Goal: Find specific page/section: Find specific page/section

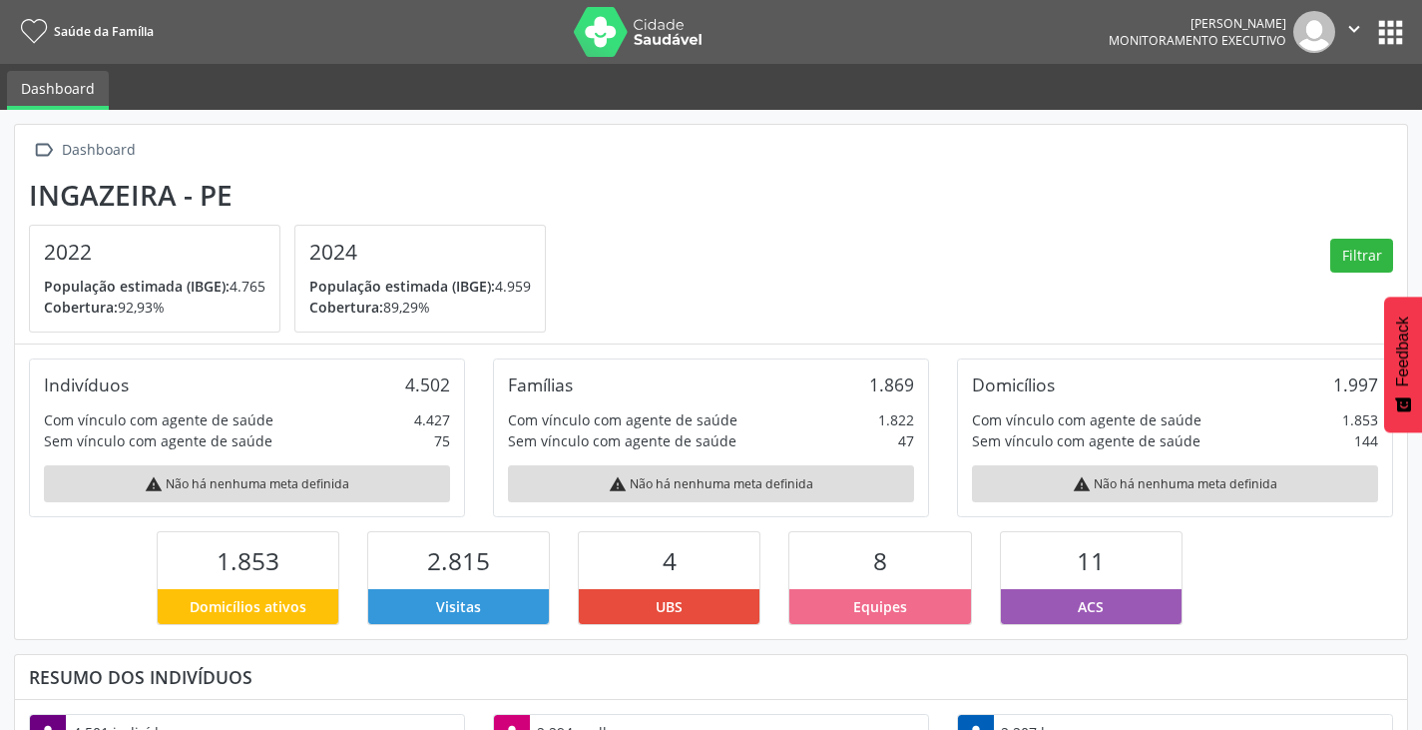
click at [1396, 32] on button "apps" at bounding box center [1390, 32] width 35 height 35
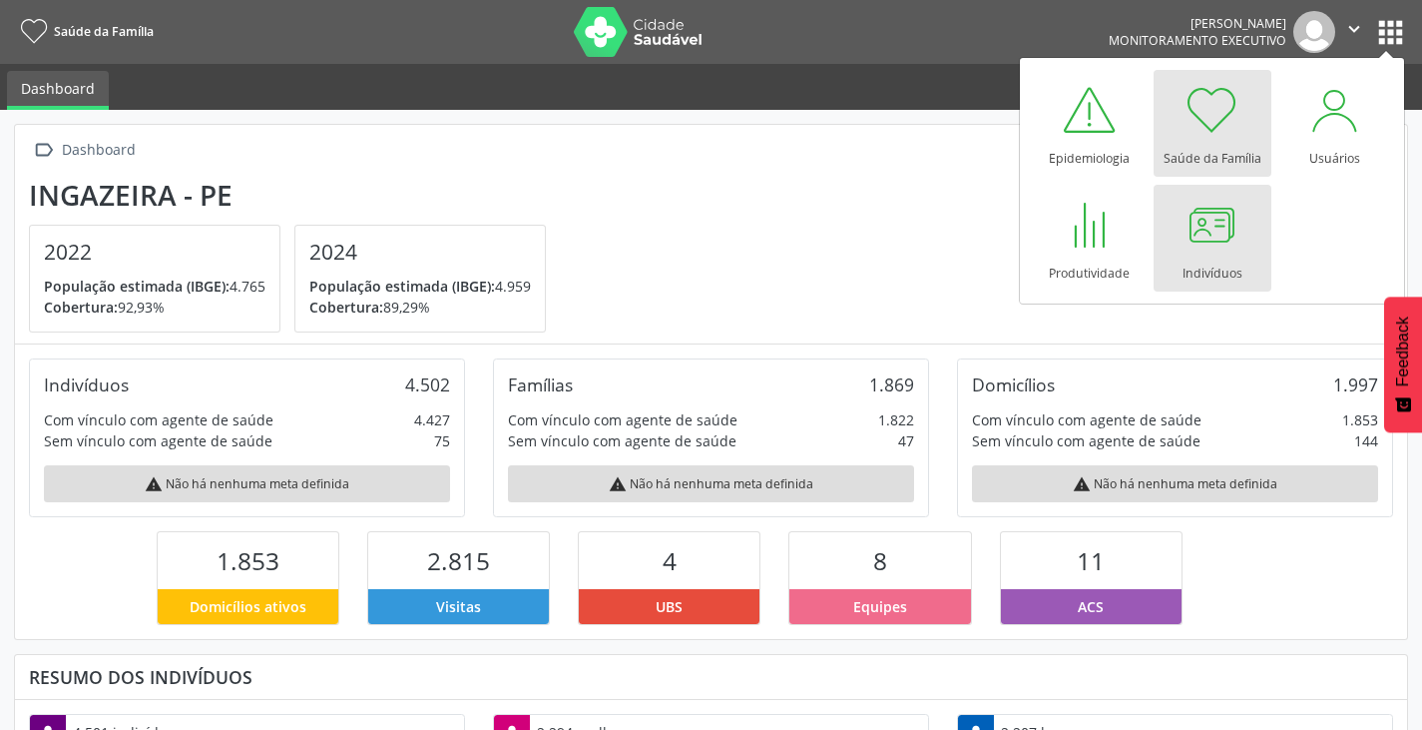
click at [1226, 247] on div at bounding box center [1213, 225] width 60 height 60
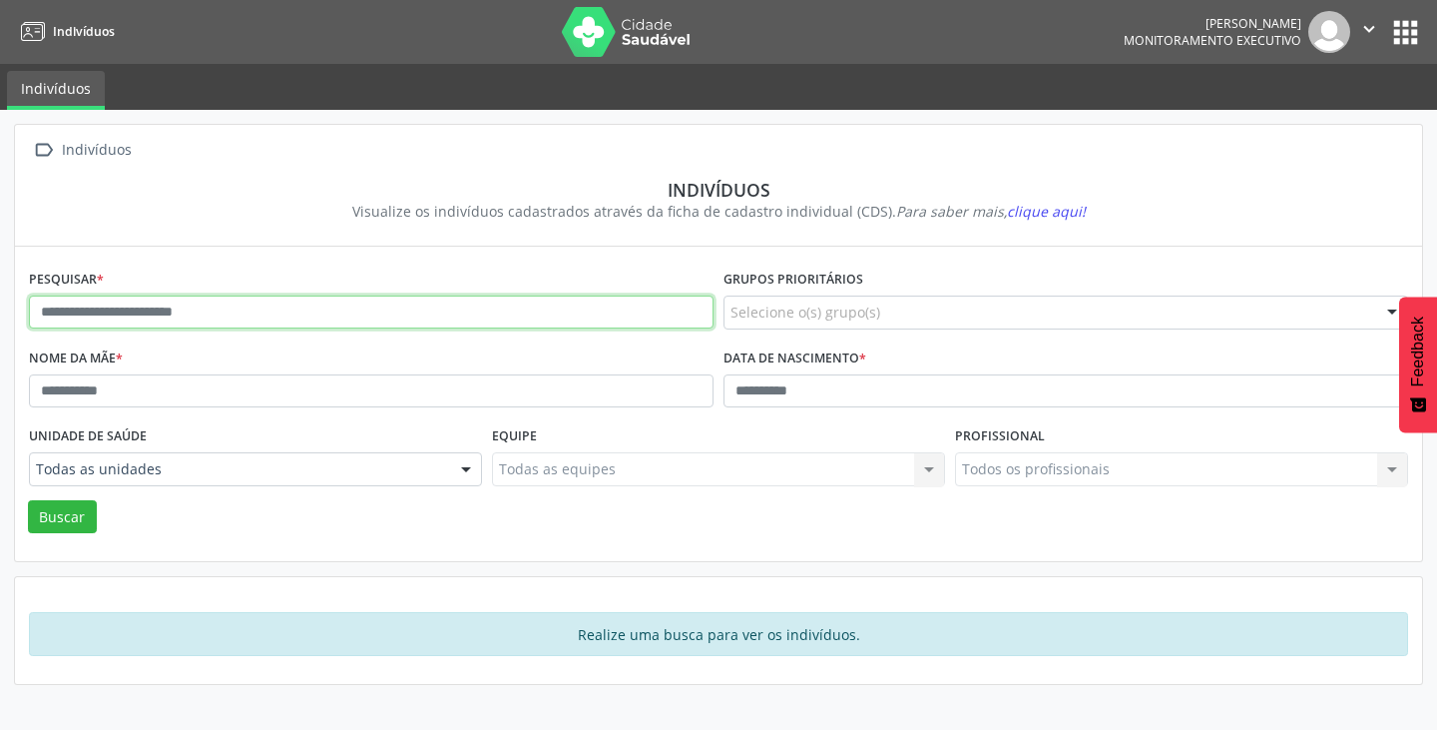
click at [170, 312] on input "text" at bounding box center [371, 312] width 685 height 34
type input "**********"
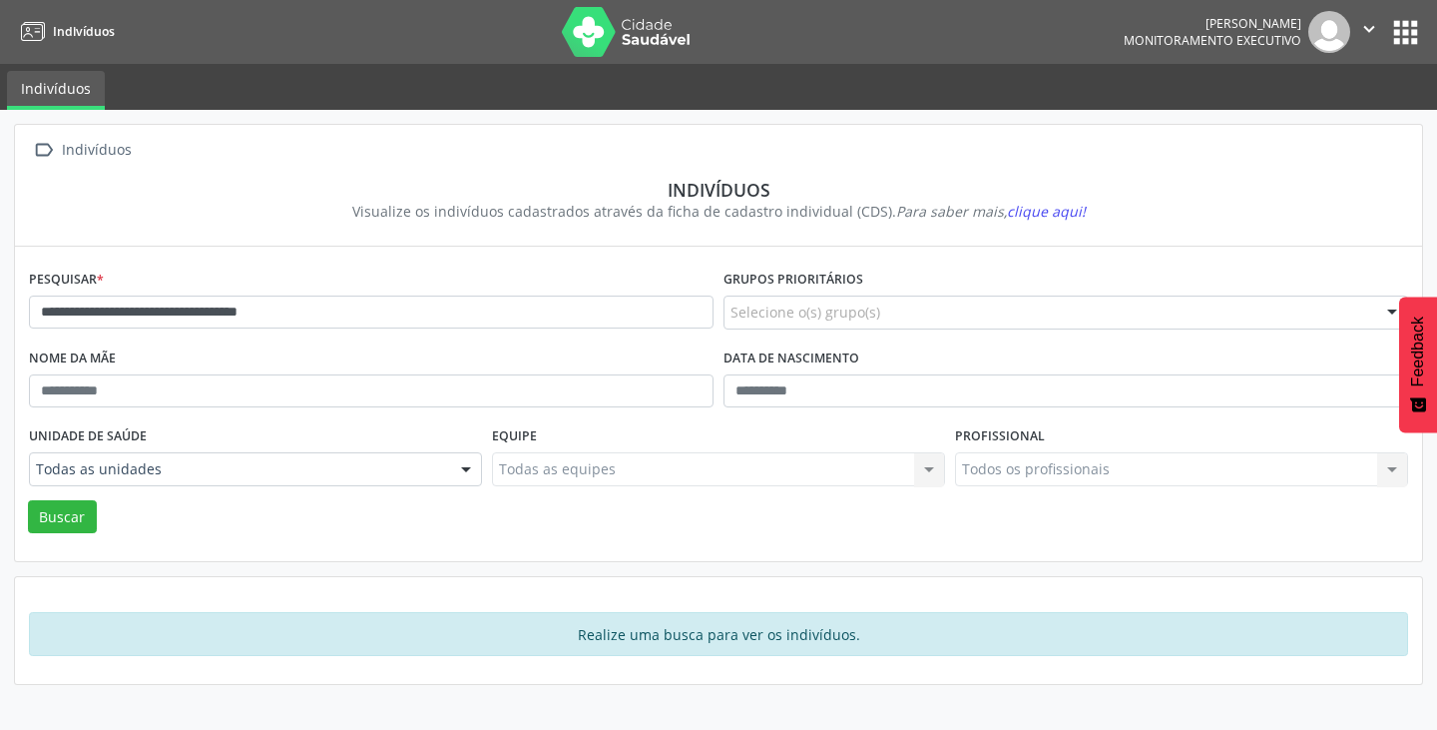
click at [465, 467] on div at bounding box center [466, 470] width 30 height 34
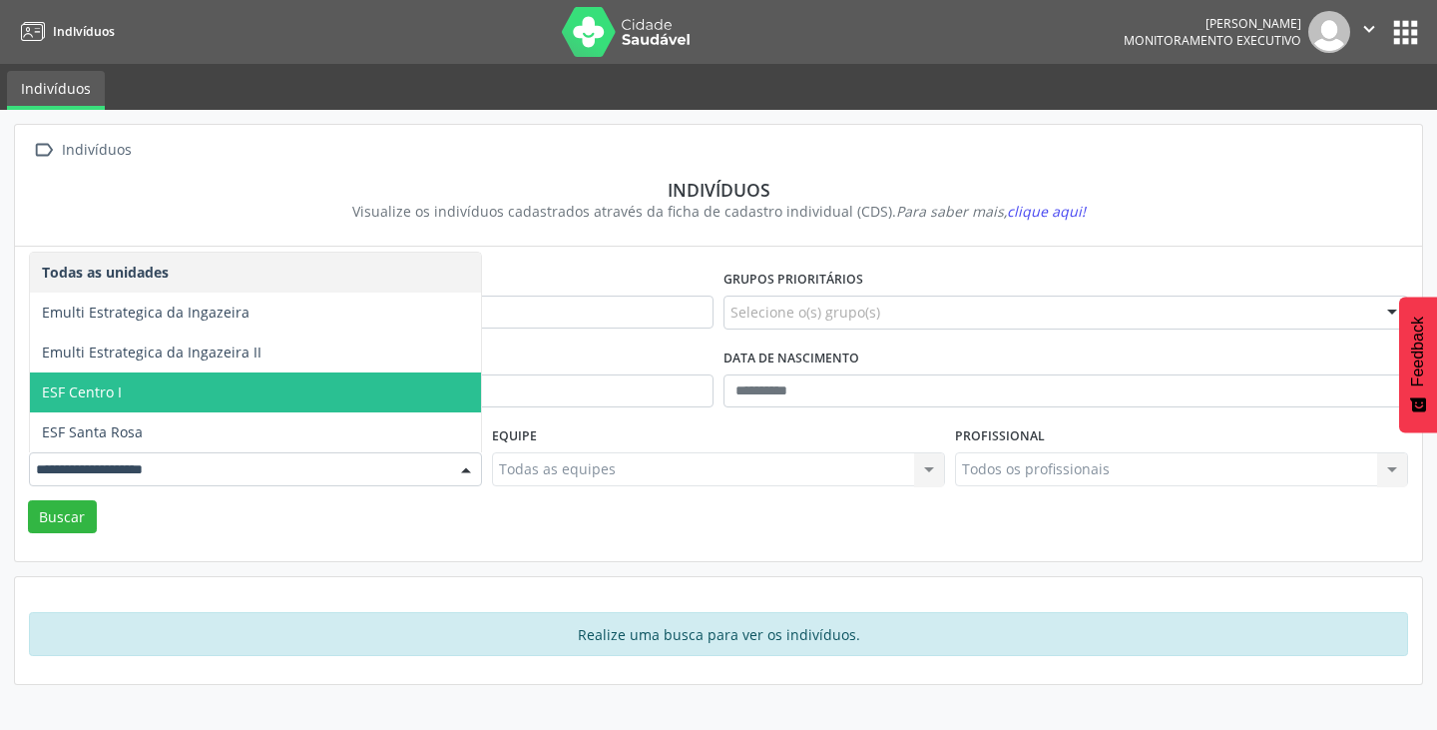
click at [129, 392] on span "ESF Centro I" at bounding box center [255, 392] width 451 height 40
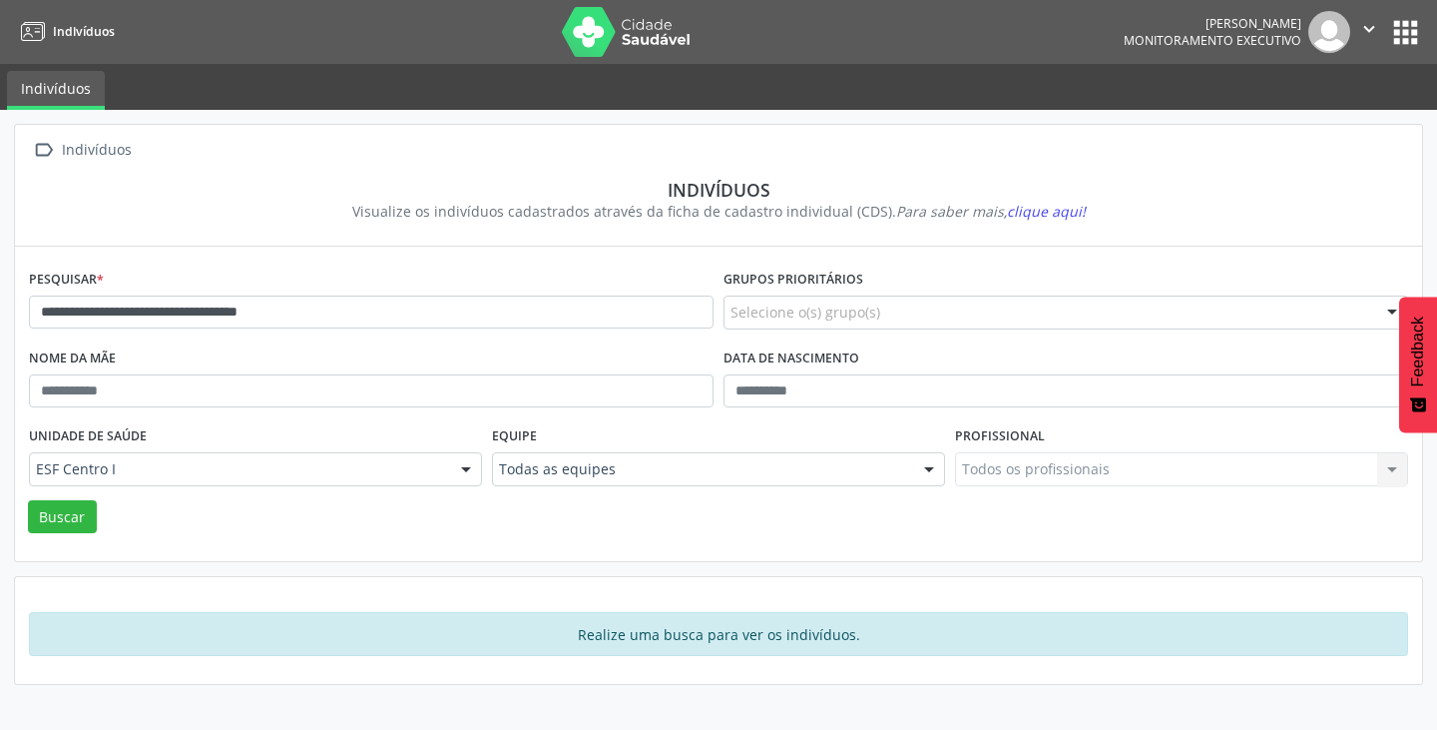
click at [926, 473] on div at bounding box center [929, 470] width 30 height 34
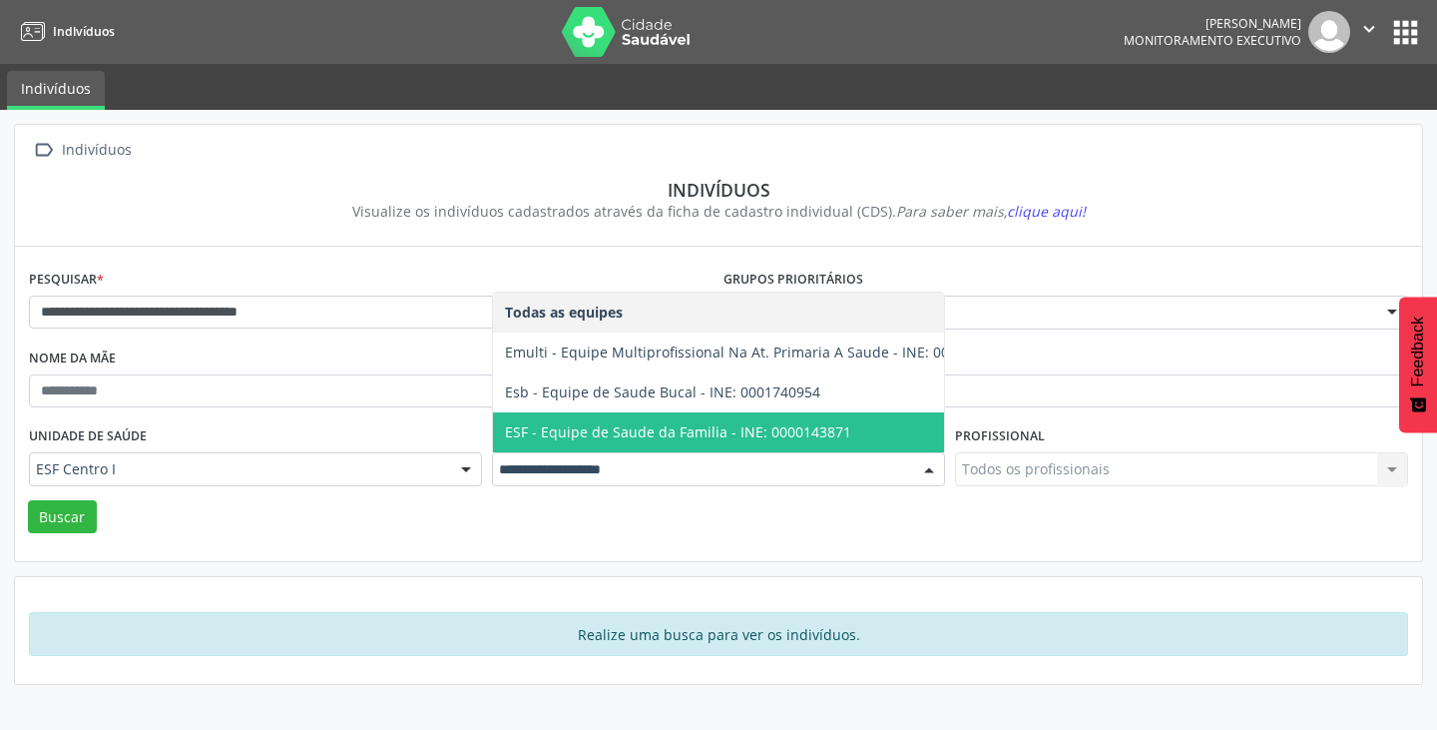
click at [1397, 476] on div "Todos os profissionais Todos os profissionais Nenhum resultado encontrado para:…" at bounding box center [1181, 469] width 453 height 34
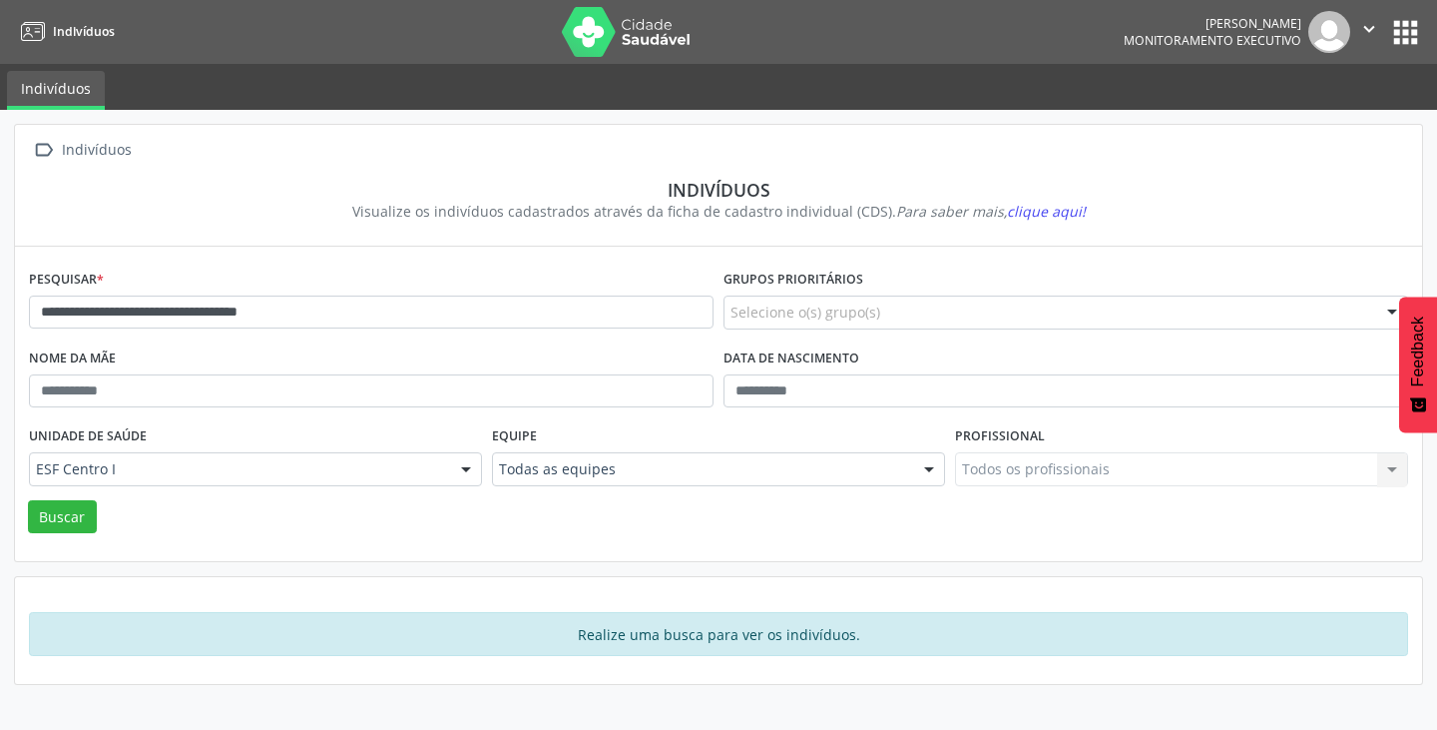
click at [1392, 474] on div "Todos os profissionais Todos os profissionais Nenhum resultado encontrado para:…" at bounding box center [1181, 469] width 453 height 34
click at [43, 519] on button "Buscar" at bounding box center [62, 517] width 69 height 34
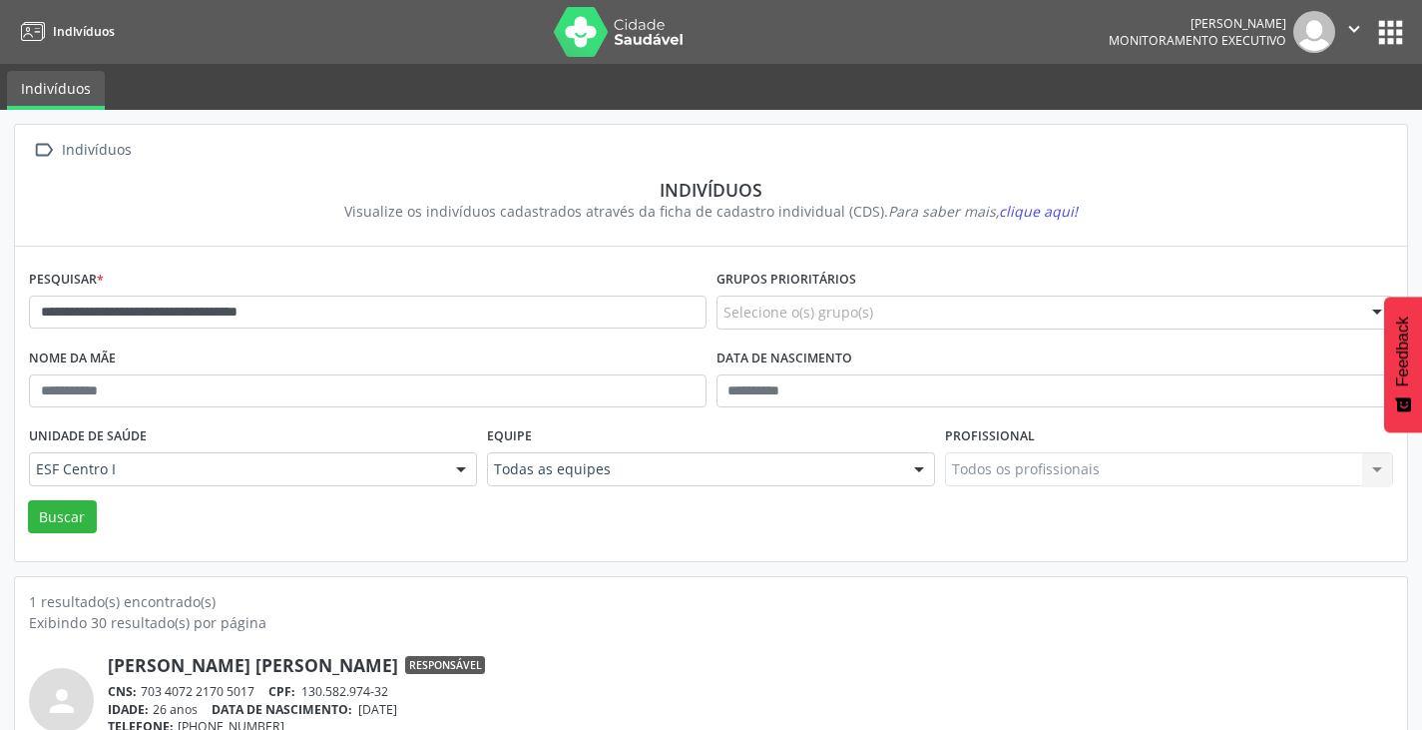
scroll to position [85, 0]
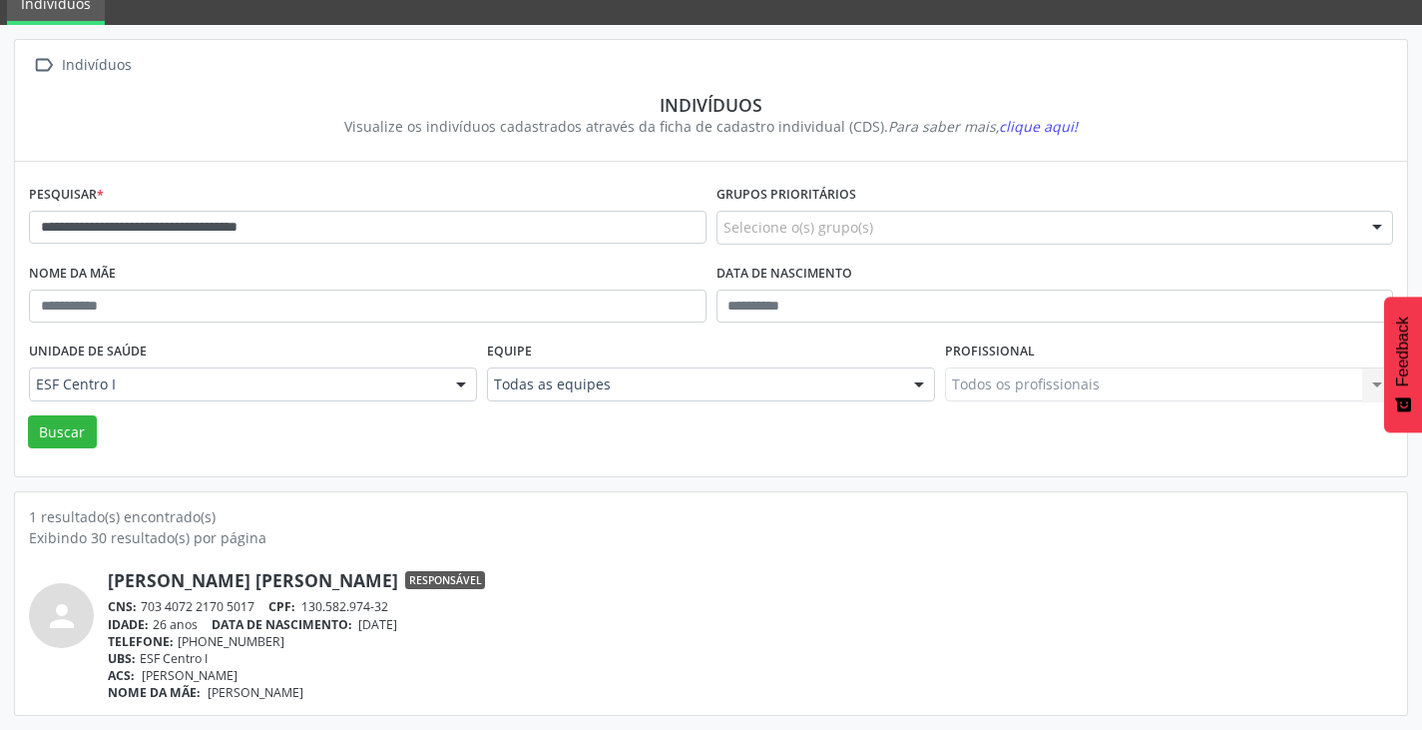
click at [1377, 229] on div at bounding box center [1377, 229] width 30 height 34
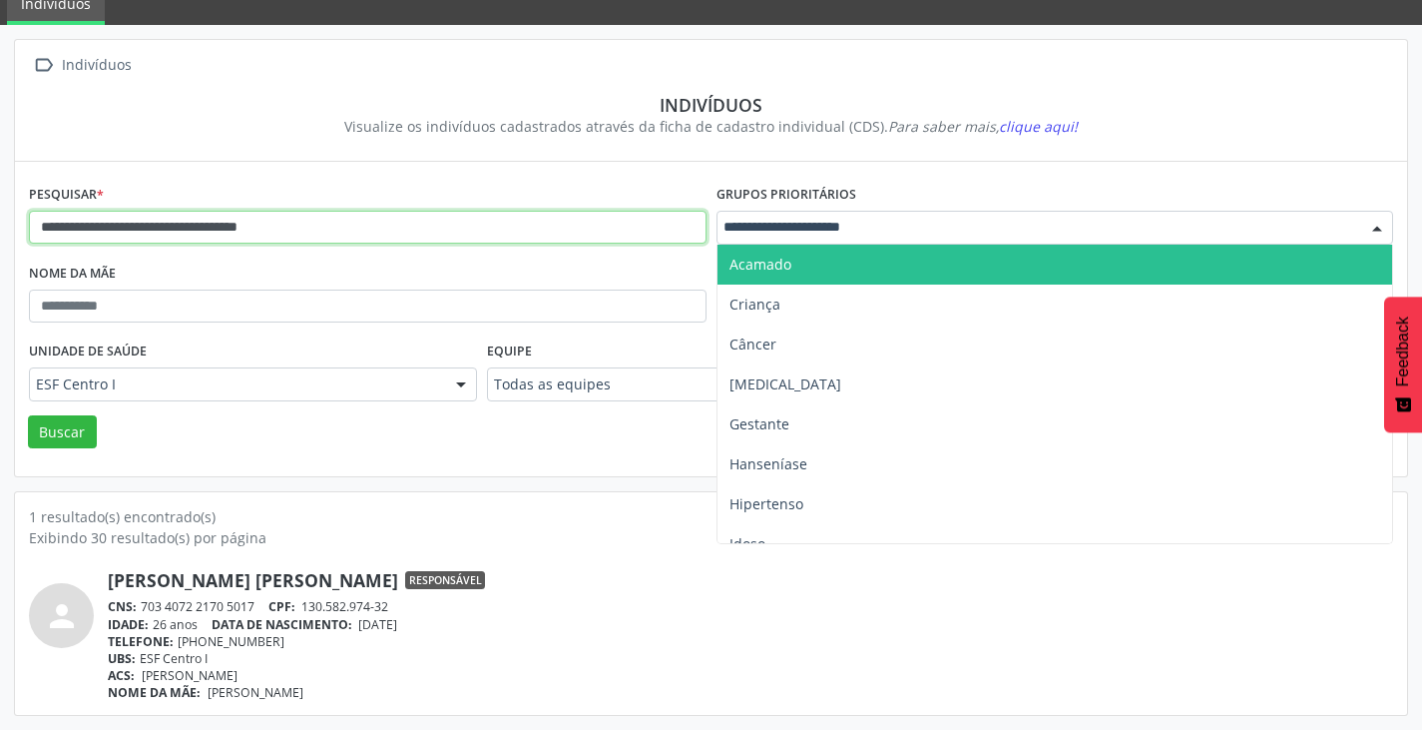
click at [687, 231] on input "**********" at bounding box center [368, 228] width 678 height 34
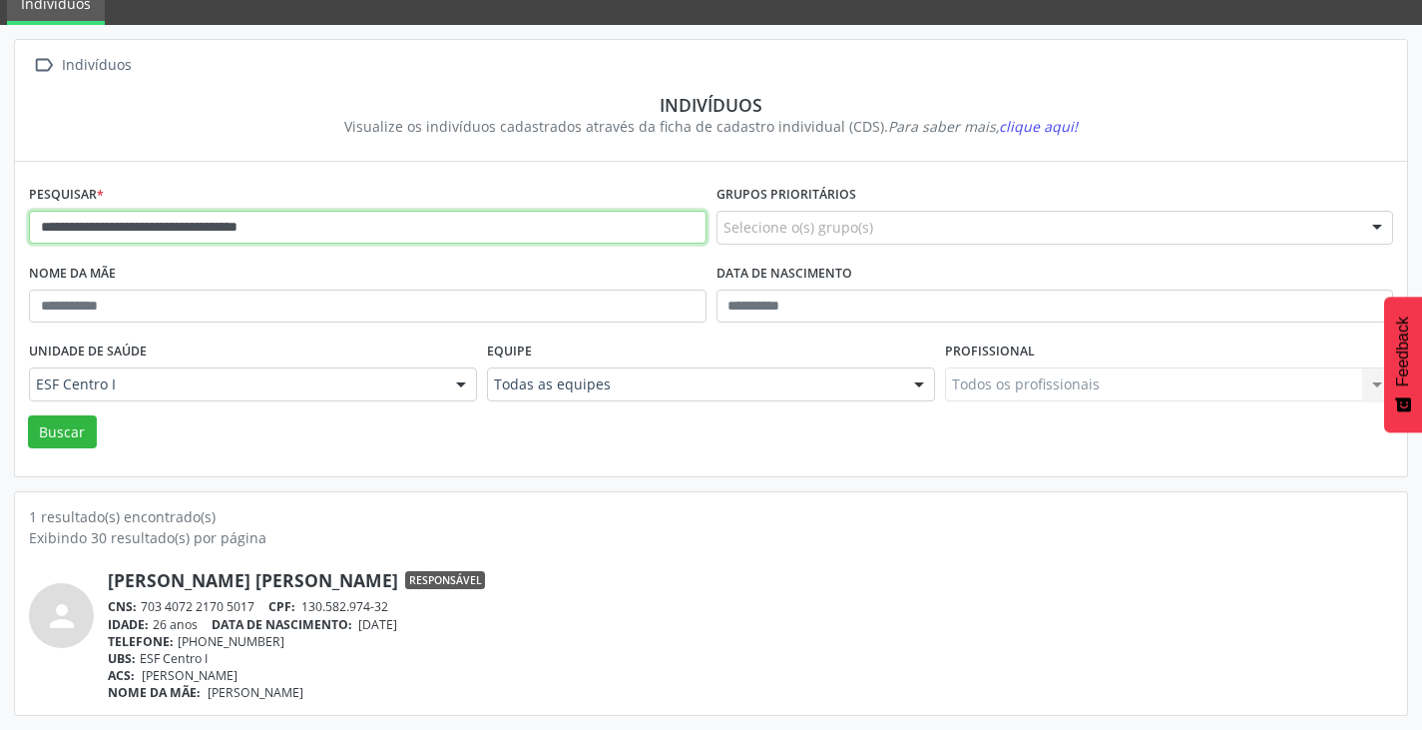
click at [669, 211] on input "**********" at bounding box center [368, 228] width 678 height 34
click at [667, 190] on div "**********" at bounding box center [368, 219] width 688 height 79
click at [229, 585] on link "[PERSON_NAME] [PERSON_NAME]" at bounding box center [253, 580] width 290 height 22
click at [53, 623] on icon "person" at bounding box center [62, 616] width 36 height 36
click at [60, 620] on icon "person" at bounding box center [62, 616] width 36 height 36
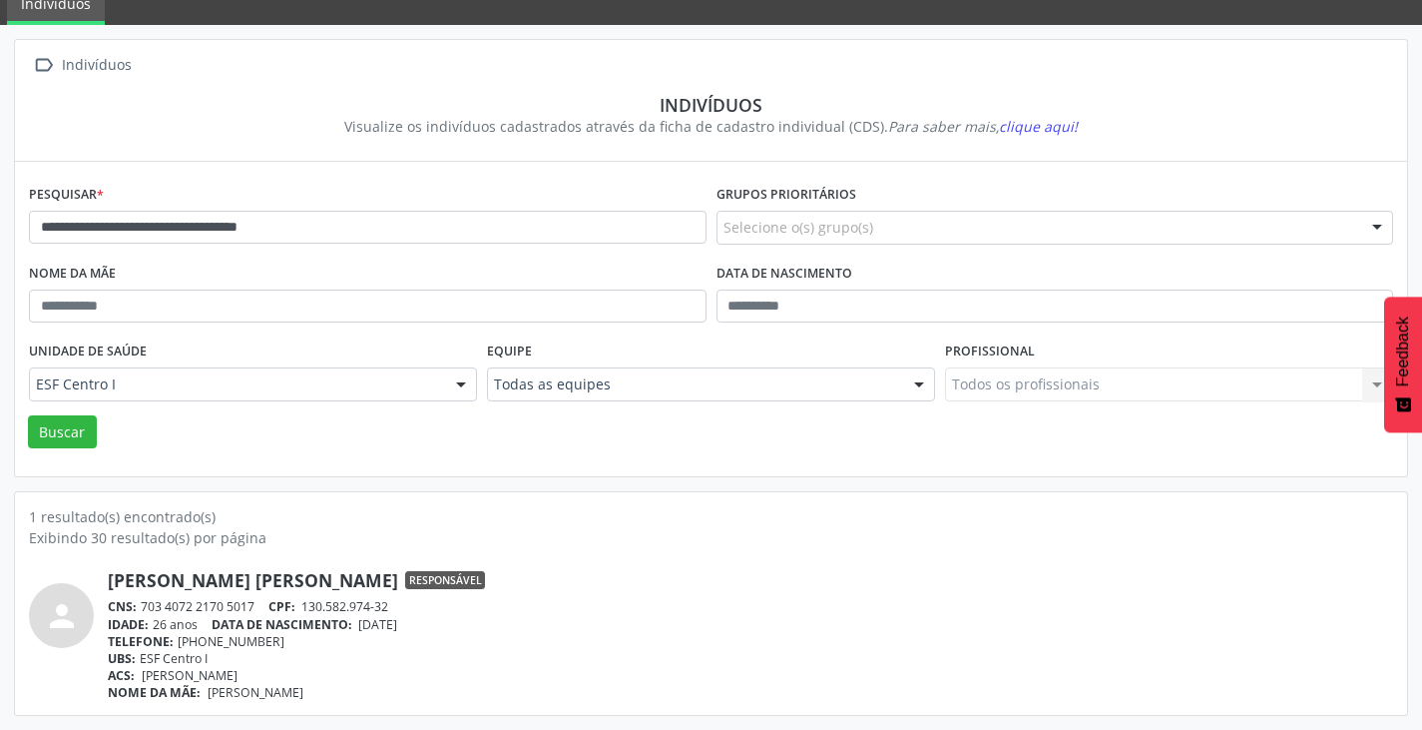
click at [60, 620] on icon "person" at bounding box center [62, 616] width 36 height 36
click at [60, 622] on icon "person" at bounding box center [62, 616] width 36 height 36
click at [61, 622] on icon "person" at bounding box center [62, 616] width 36 height 36
click at [50, 10] on link "Indivíduos" at bounding box center [56, 5] width 98 height 39
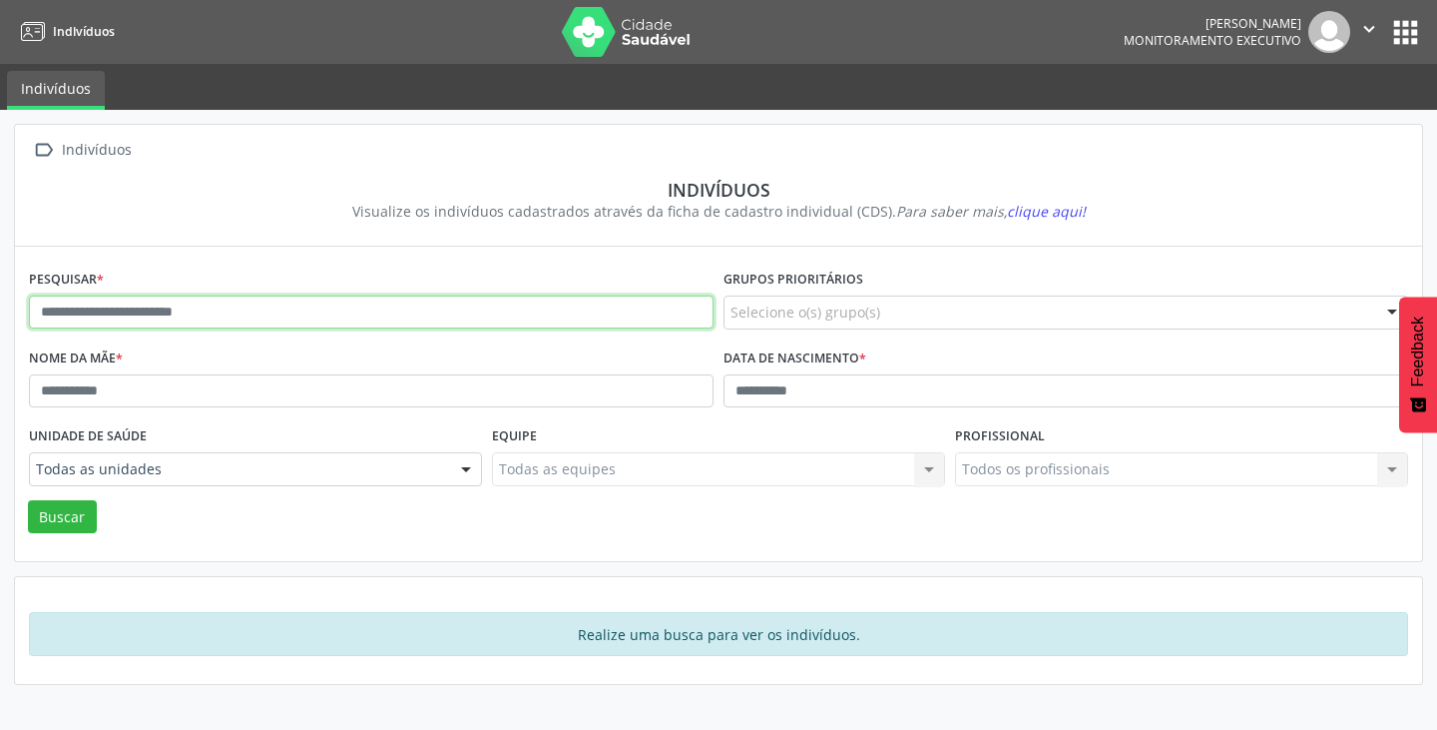
click at [178, 311] on input "text" at bounding box center [371, 312] width 685 height 34
type input "**********"
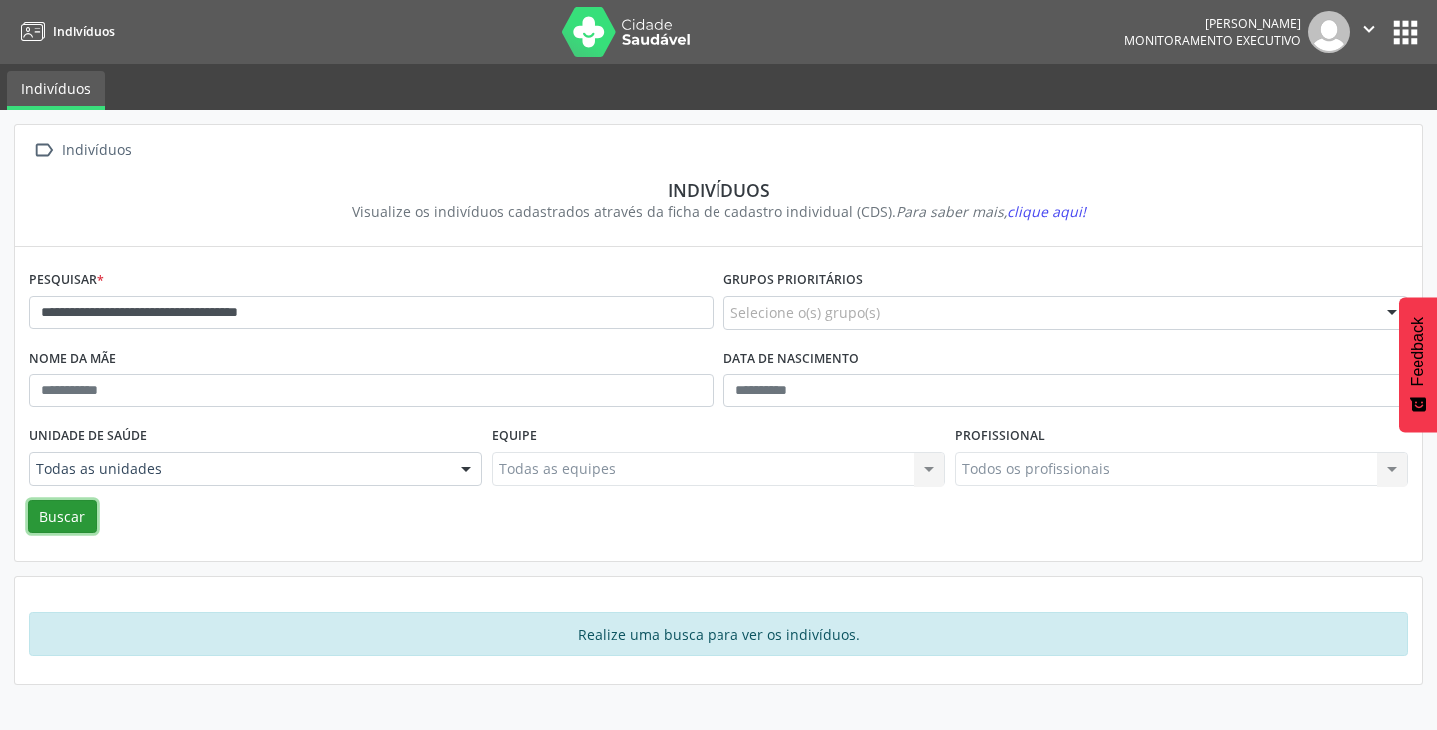
click at [68, 519] on button "Buscar" at bounding box center [62, 517] width 69 height 34
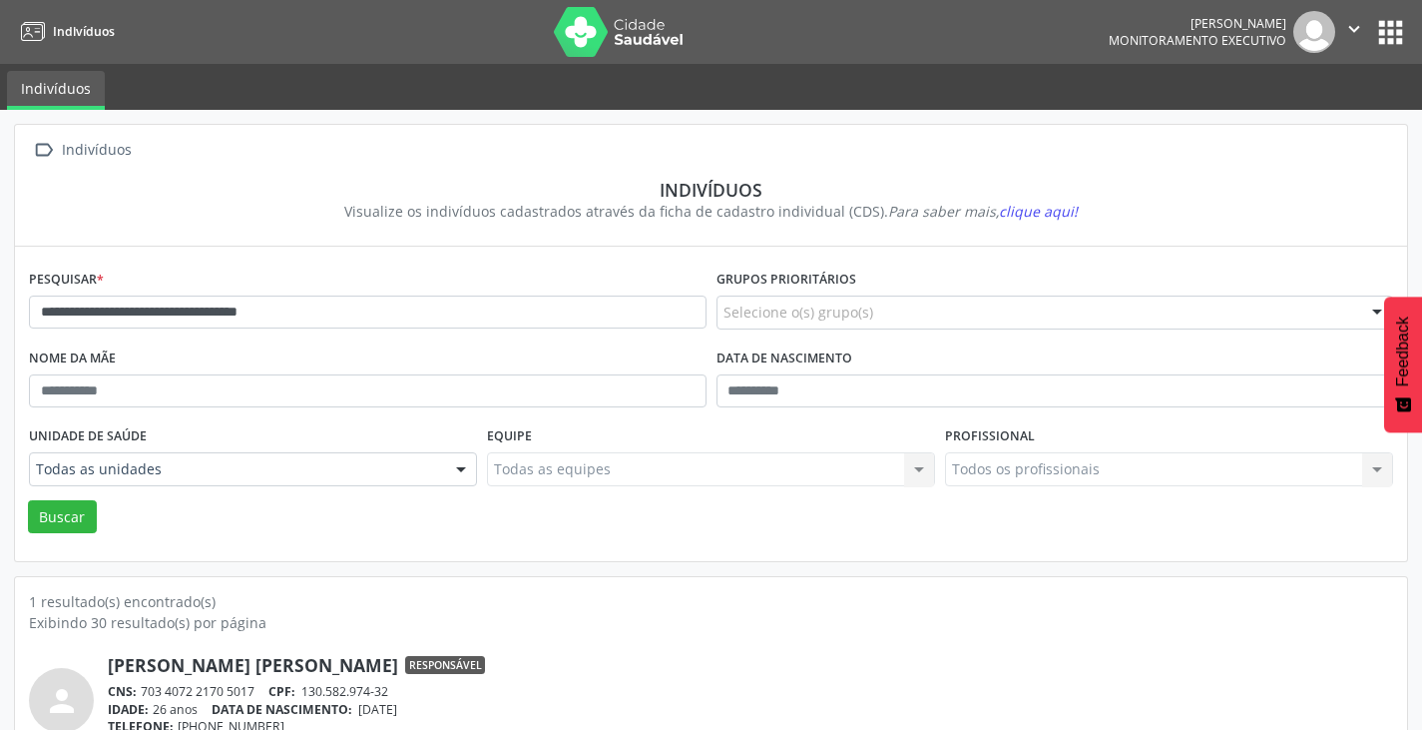
scroll to position [85, 0]
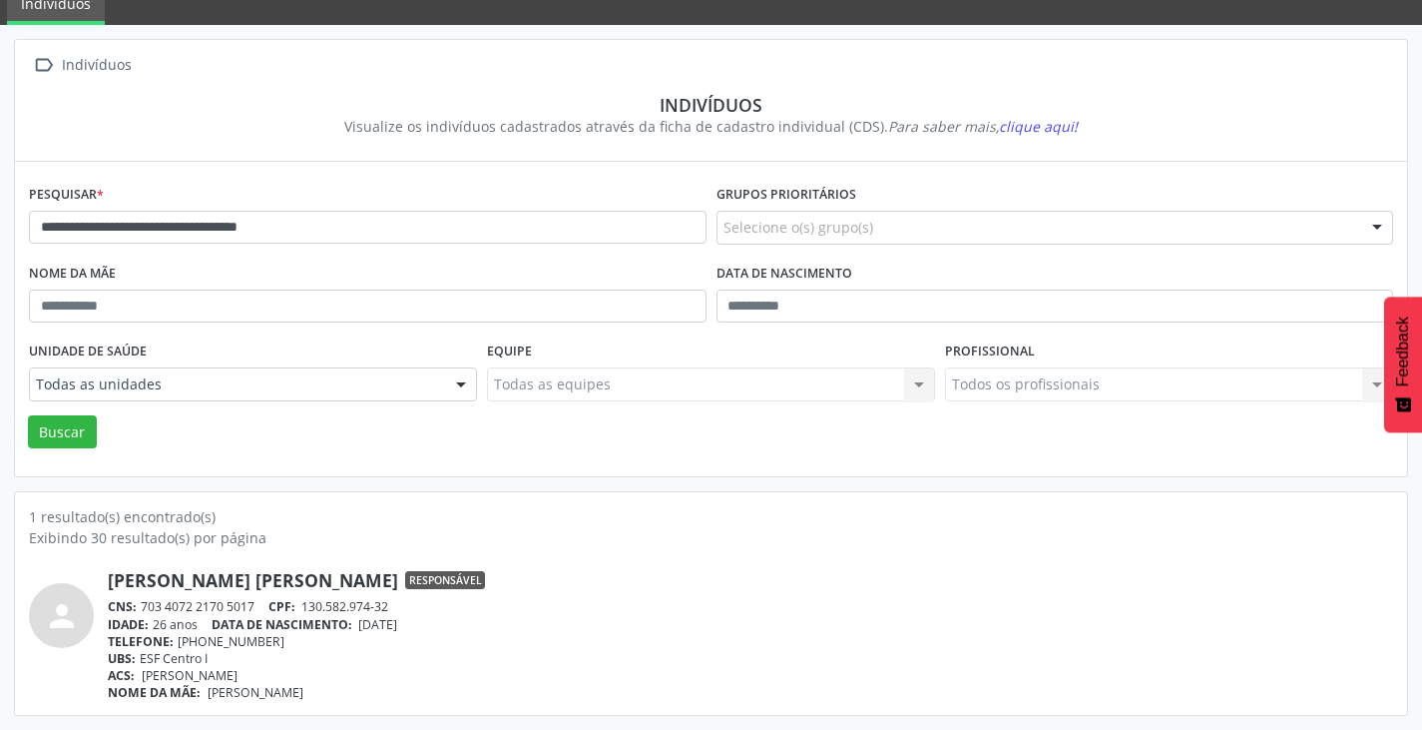
click at [241, 578] on link "Maria Aparecida Sabrina Lopes Goncalves" at bounding box center [253, 580] width 290 height 22
click at [335, 575] on link "Maria Aparecida Sabrina Lopes Goncalves" at bounding box center [253, 580] width 290 height 22
click at [365, 589] on link "Maria Aparecida Sabrina Lopes Goncalves" at bounding box center [253, 580] width 290 height 22
click at [398, 577] on link "Maria Aparecida Sabrina Lopes Goncalves" at bounding box center [253, 580] width 290 height 22
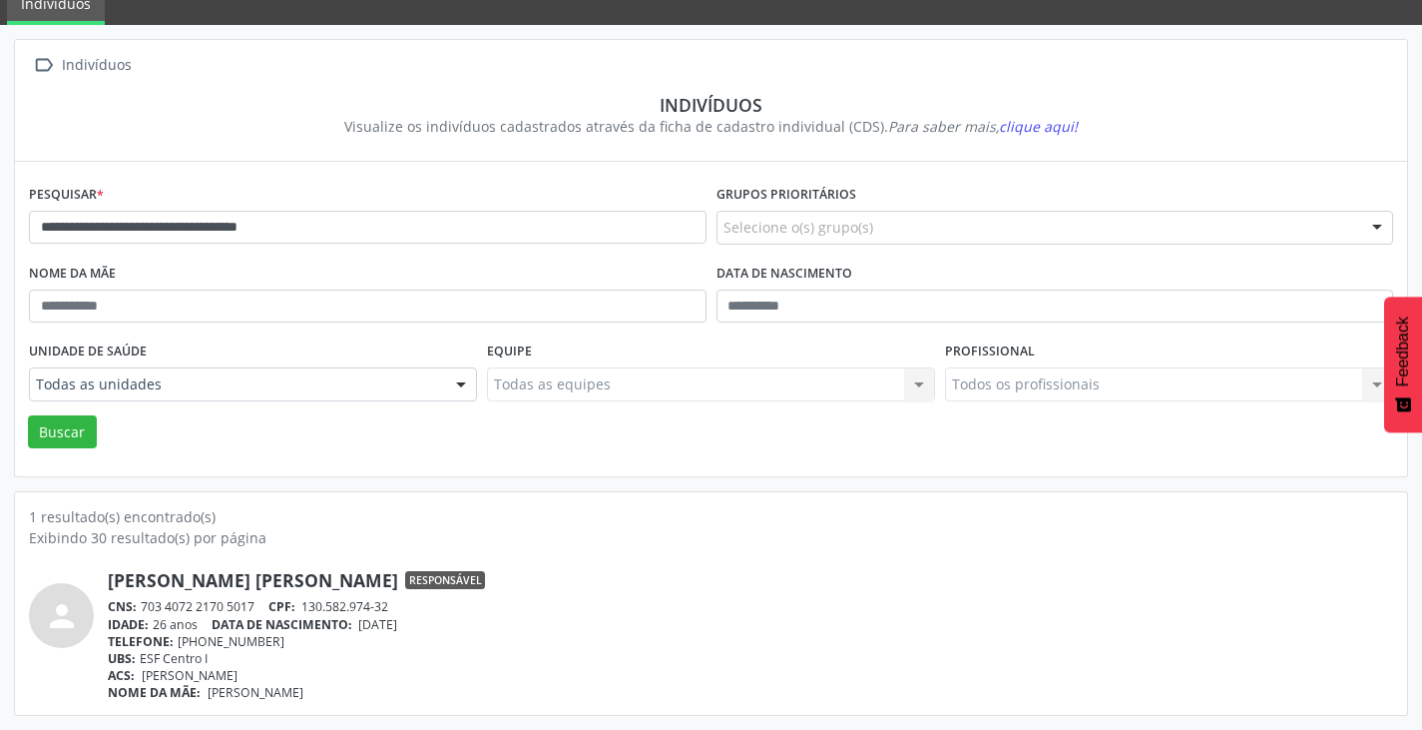
click at [558, 591] on div "Maria Aparecida Sabrina Lopes Goncalves Responsável" at bounding box center [750, 580] width 1285 height 22
click at [301, 579] on link "Maria Aparecida Sabrina Lopes Goncalves" at bounding box center [253, 580] width 290 height 22
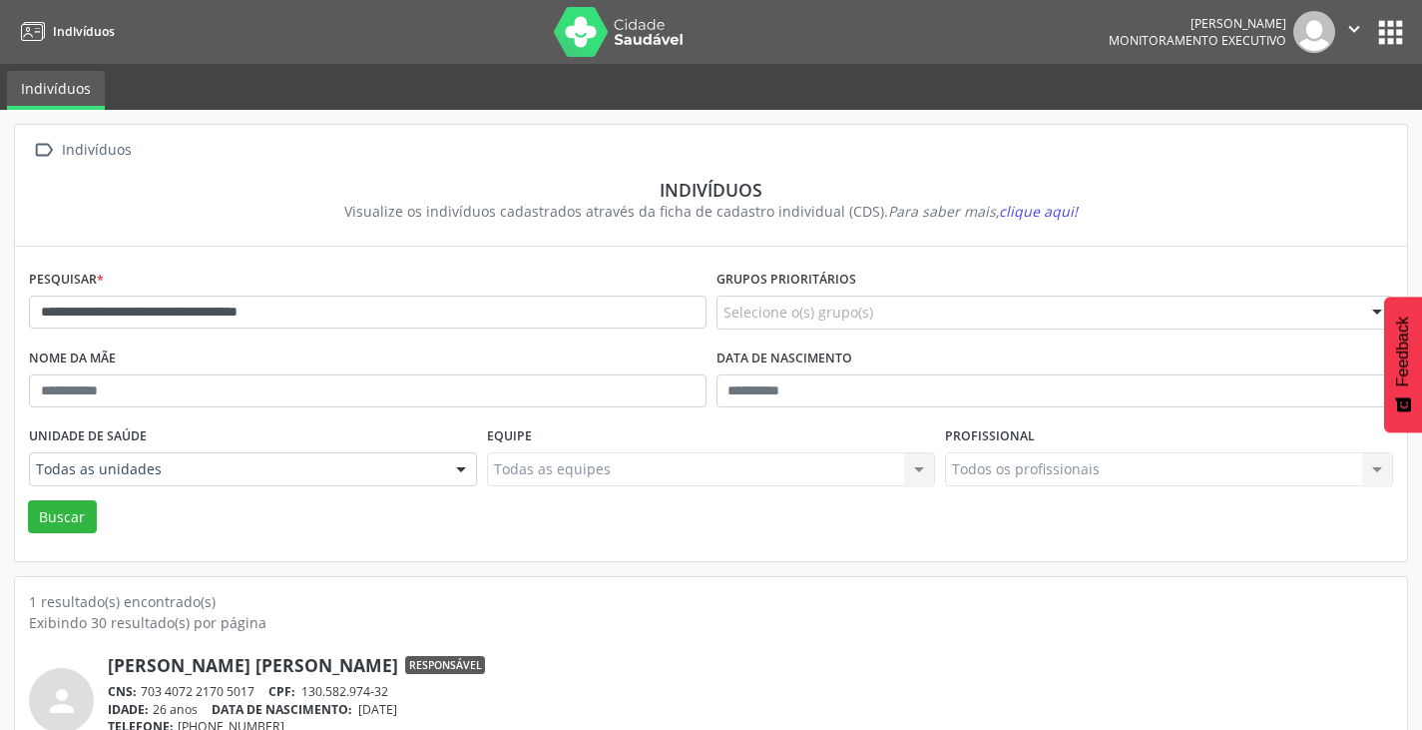
click at [1356, 24] on icon "" at bounding box center [1354, 29] width 22 height 22
click at [1263, 119] on link "Sair" at bounding box center [1304, 122] width 138 height 28
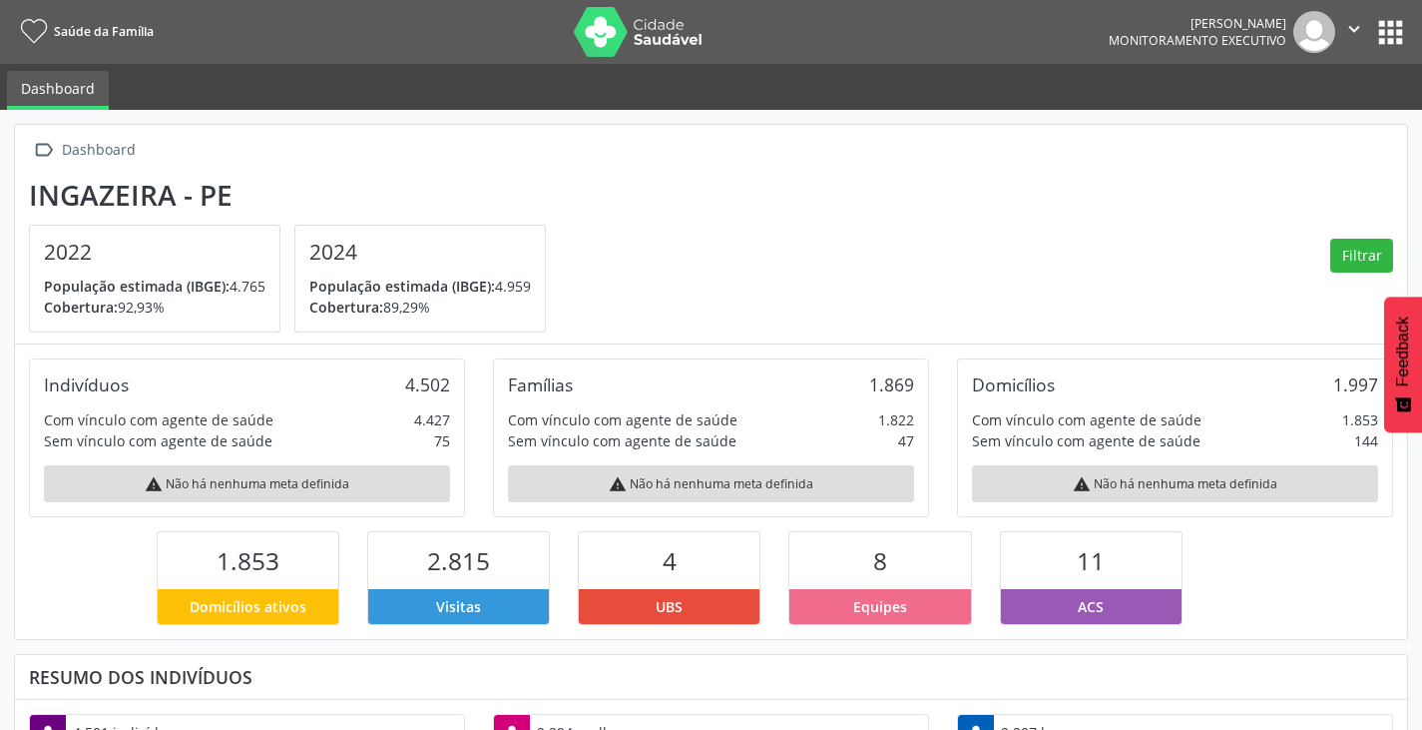
scroll to position [331, 464]
click at [1394, 26] on button "apps" at bounding box center [1390, 32] width 35 height 35
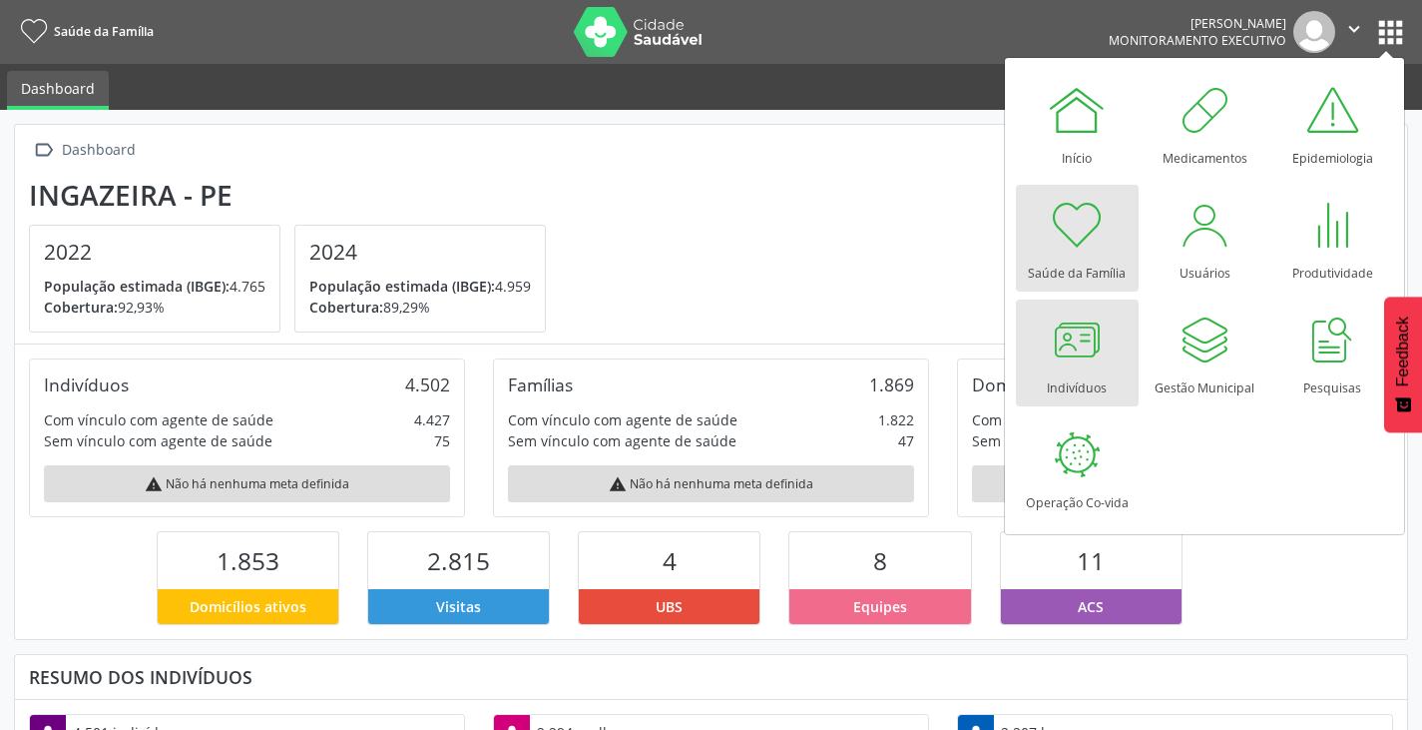
click at [1075, 382] on div "Indivíduos" at bounding box center [1077, 382] width 60 height 27
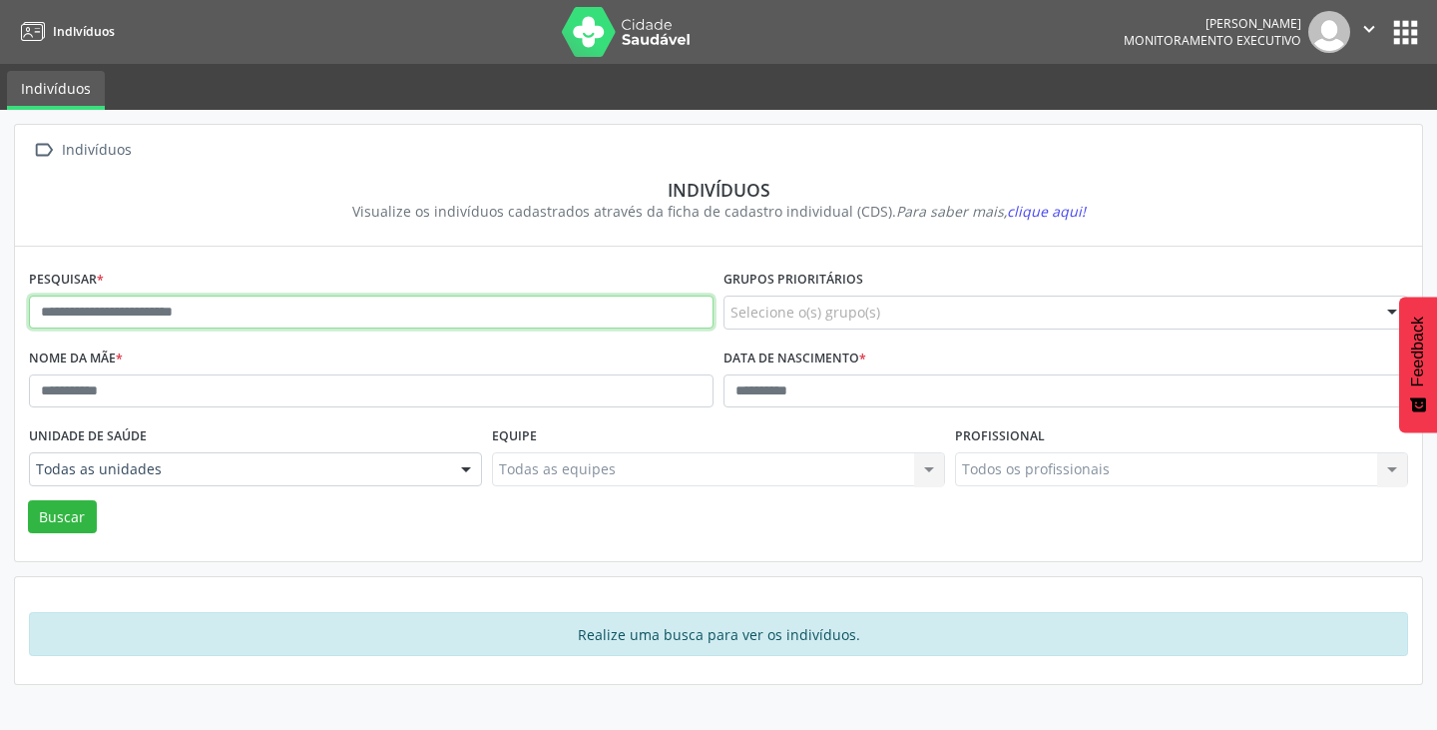
click at [104, 315] on input "text" at bounding box center [371, 312] width 685 height 34
type input "**********"
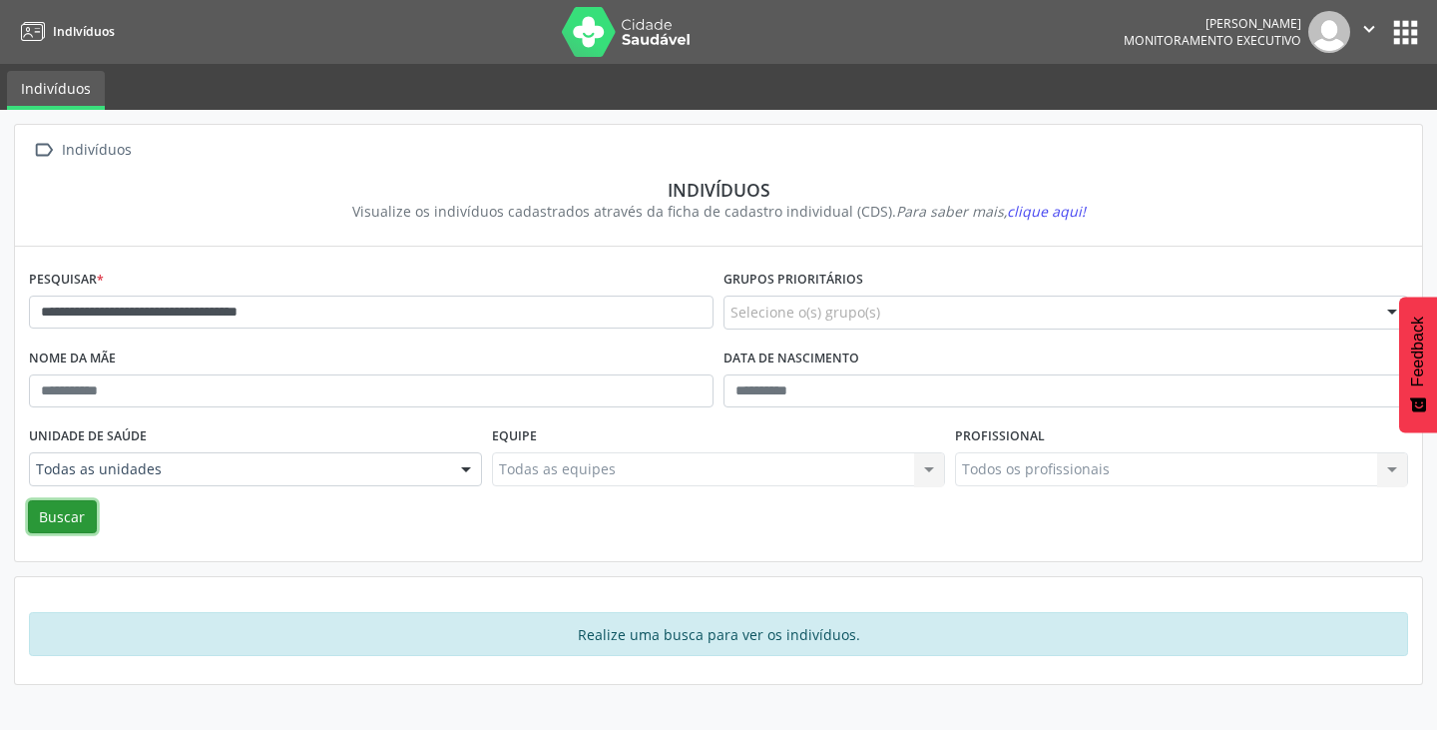
click at [54, 502] on button "Buscar" at bounding box center [62, 517] width 69 height 34
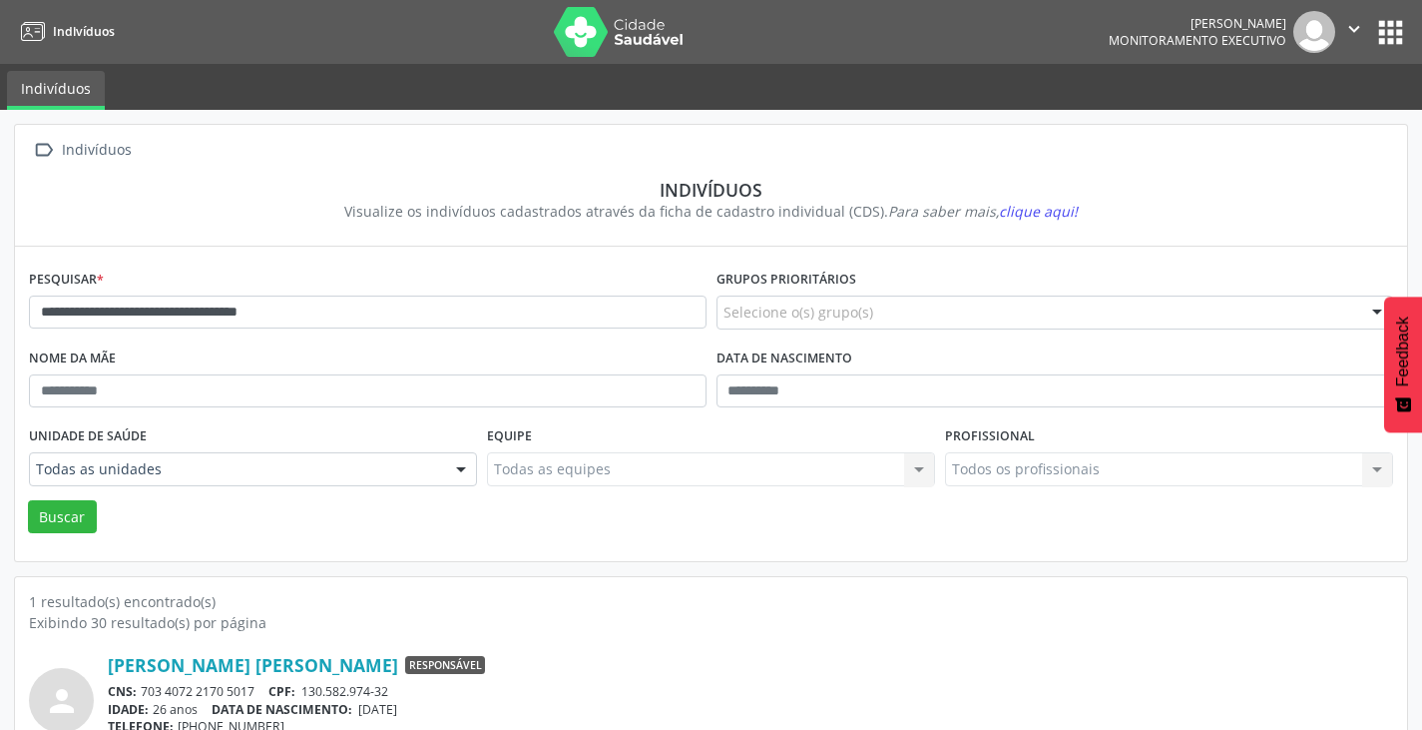
scroll to position [85, 0]
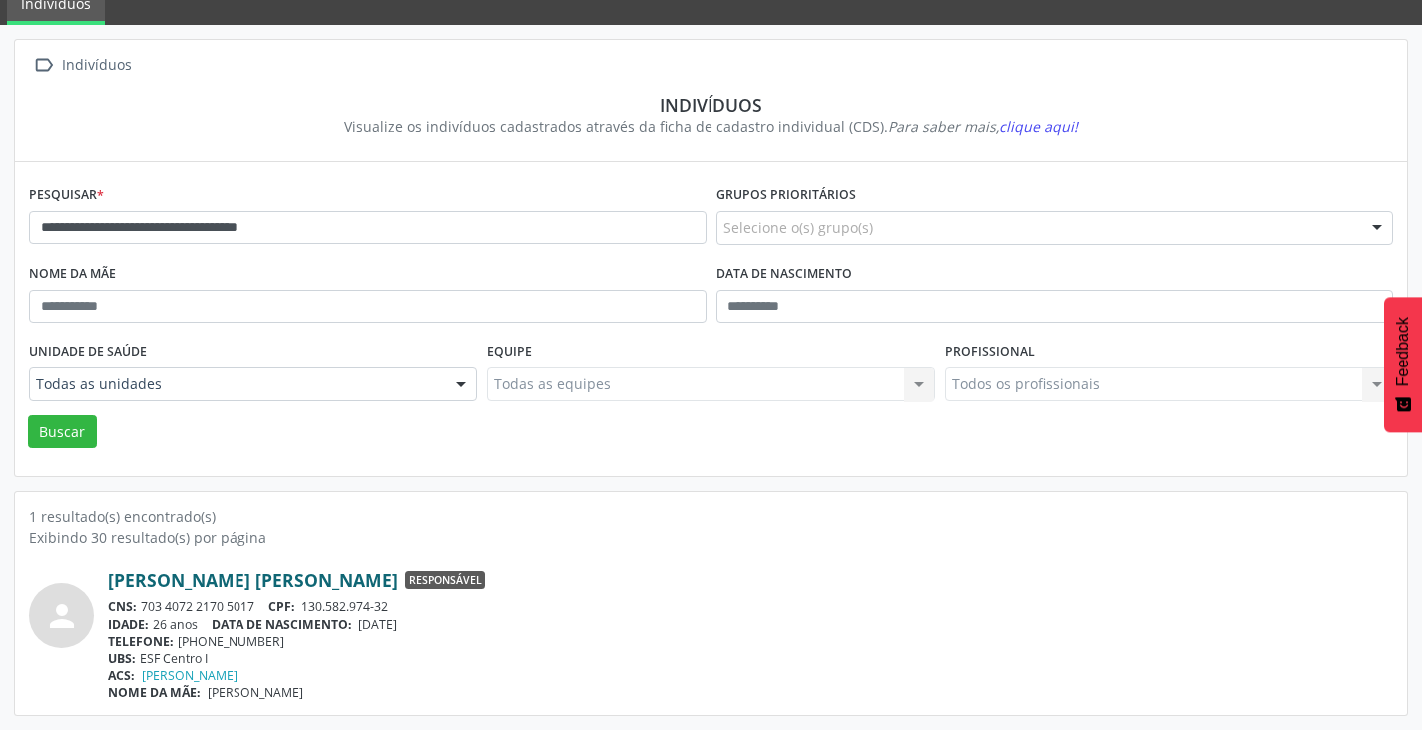
click at [296, 571] on link "[PERSON_NAME] [PERSON_NAME]" at bounding box center [253, 580] width 290 height 22
